Goal: Transaction & Acquisition: Download file/media

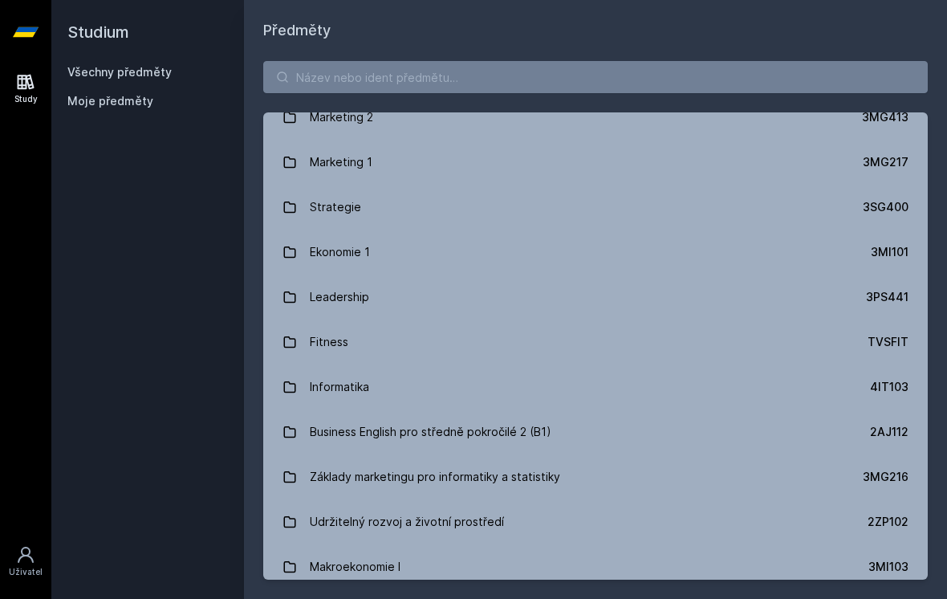
scroll to position [1318, 0]
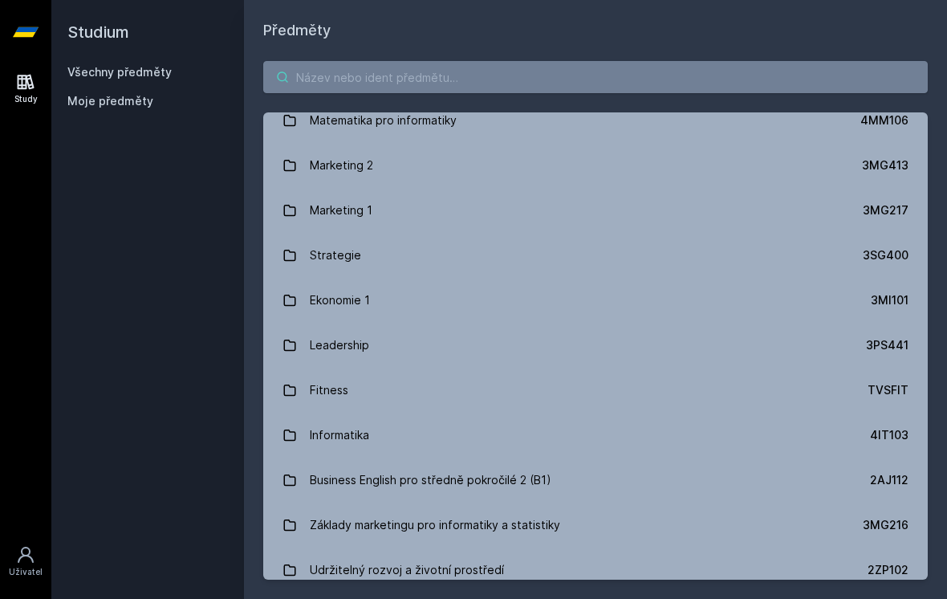
click at [449, 77] on input "search" at bounding box center [595, 77] width 664 height 32
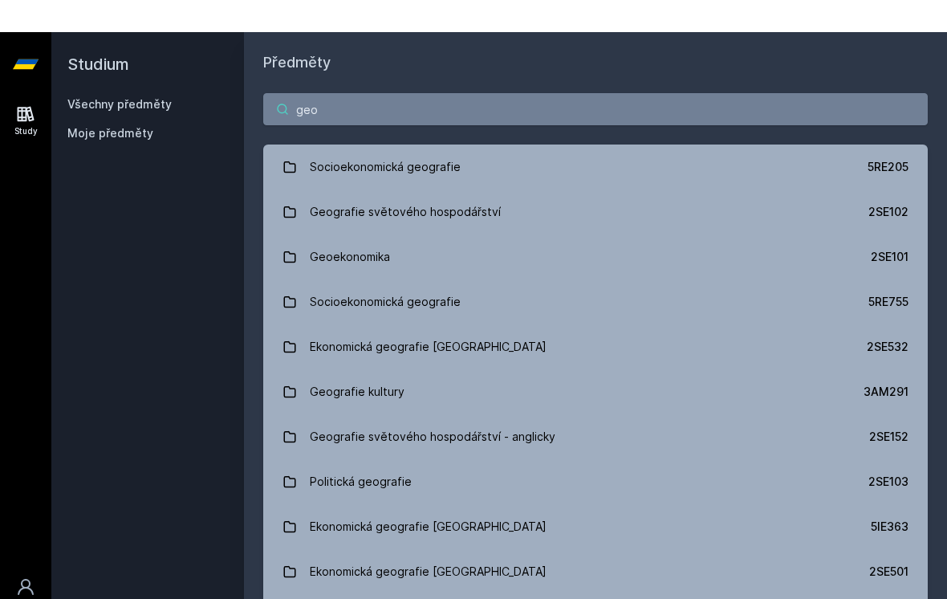
scroll to position [0, 0]
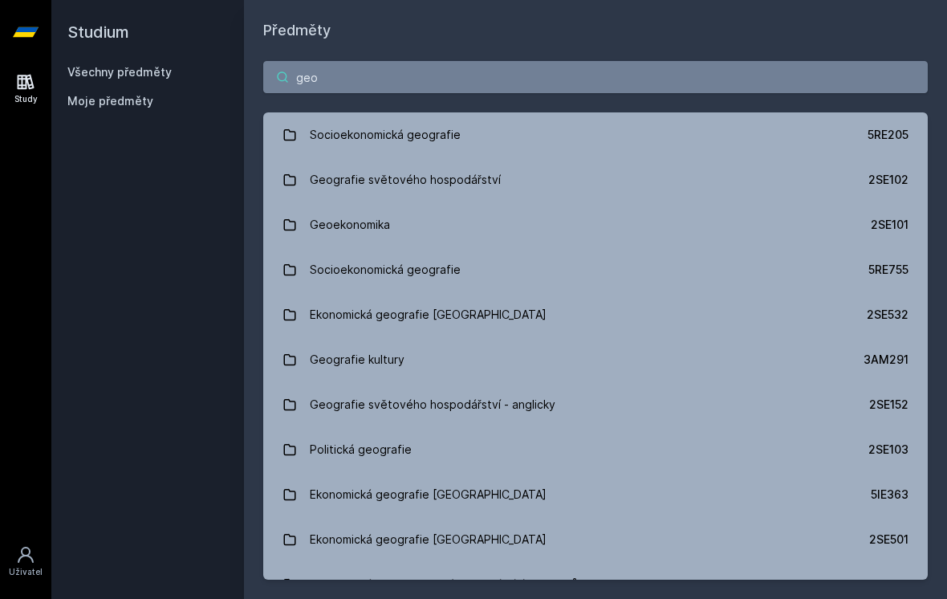
type input "geo"
click at [452, 172] on div "Geografie světového hospodářství" at bounding box center [405, 180] width 191 height 32
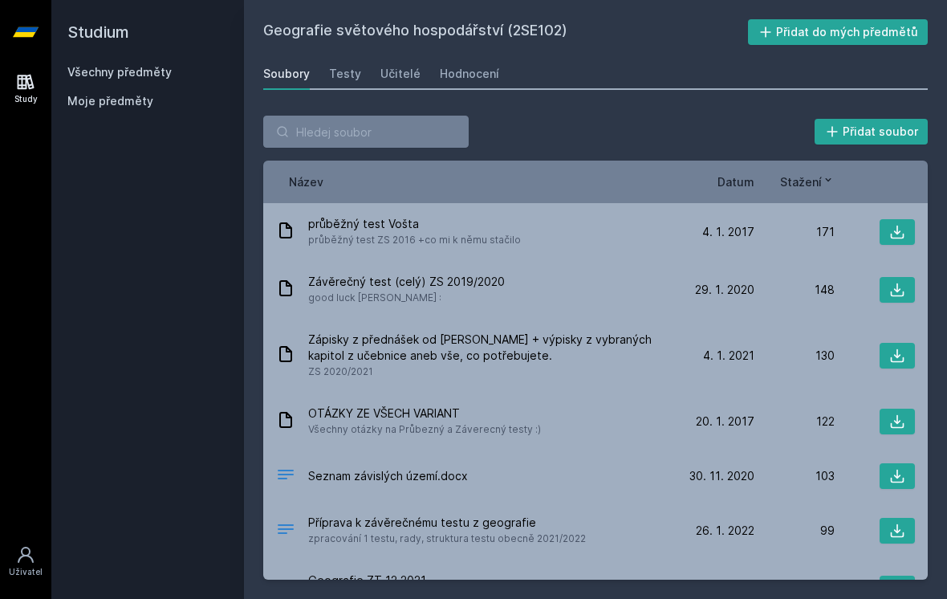
click at [485, 352] on span "Zápisky z přednášek od [PERSON_NAME] + výpisky z vybraných kapitol z učebnice a…" at bounding box center [488, 347] width 360 height 32
click at [450, 358] on span "Zápisky z přednášek od [PERSON_NAME] + výpisky z vybraných kapitol z učebnice a…" at bounding box center [488, 347] width 360 height 32
click at [516, 385] on div "Zápisky z přednášek od [PERSON_NAME] + výpisky z vybraných kapitol z učebnice a…" at bounding box center [595, 356] width 664 height 74
click at [904, 357] on icon at bounding box center [897, 355] width 16 height 16
click at [903, 351] on icon at bounding box center [897, 355] width 16 height 16
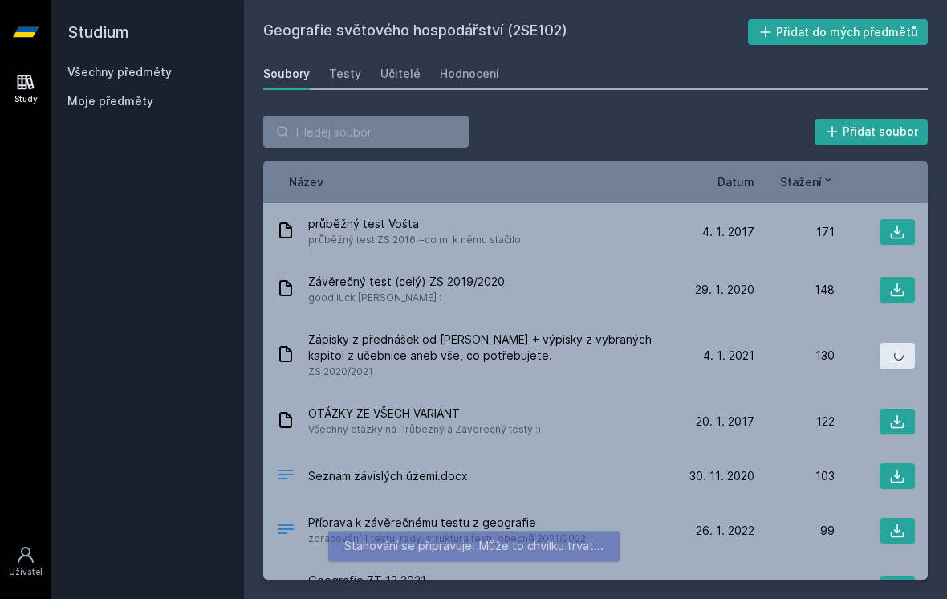
click at [896, 350] on icon at bounding box center [897, 355] width 16 height 16
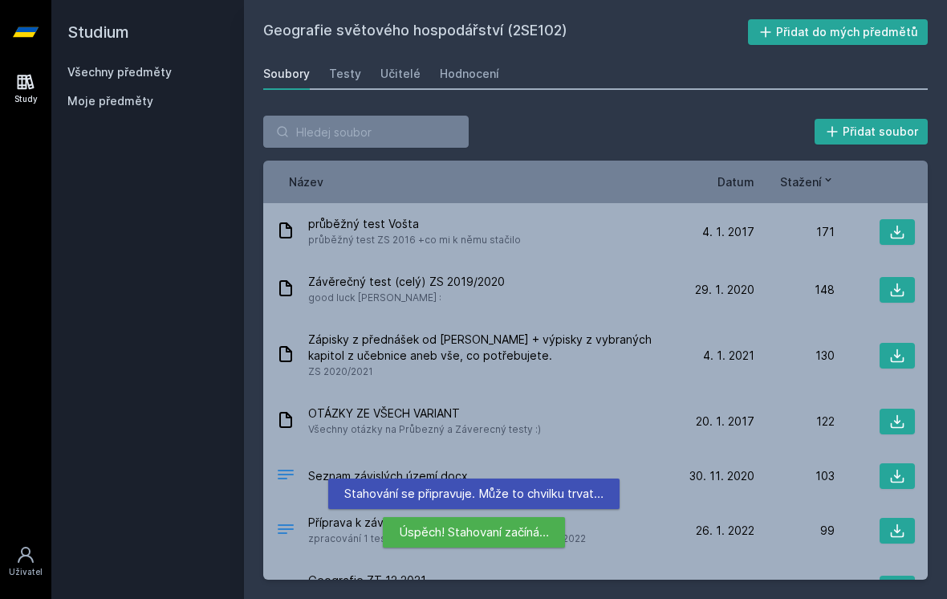
click at [518, 529] on div "Úspěch! Stahovaní začíná…" at bounding box center [474, 532] width 182 height 30
click at [523, 532] on div "Úspěch! Stahovaní začíná…" at bounding box center [474, 532] width 182 height 30
